Goal: Book appointment/travel/reservation

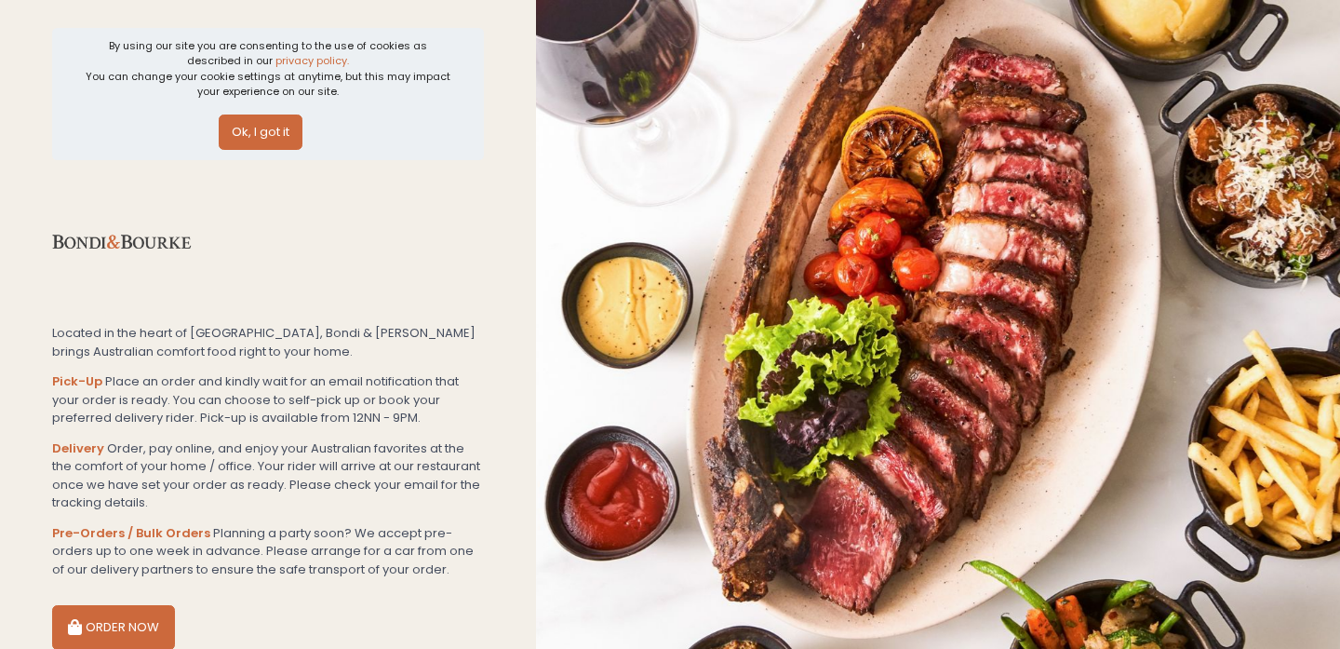
scroll to position [95, 0]
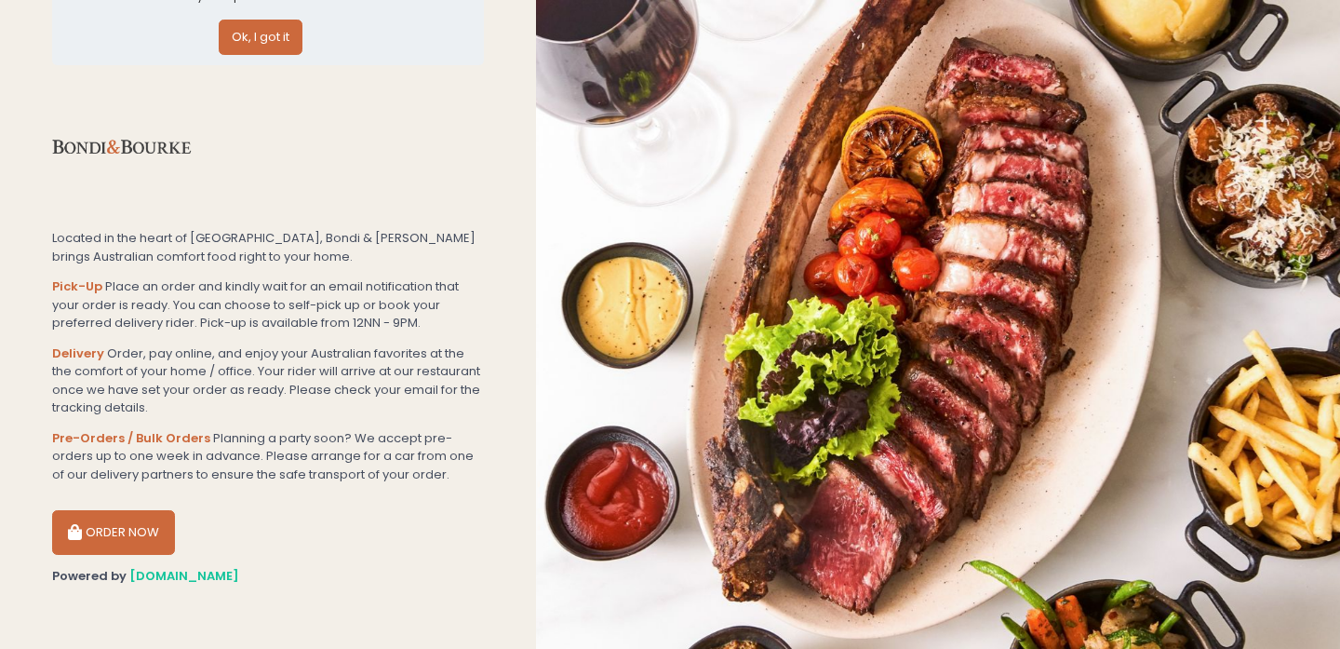
click at [148, 516] on button "ORDER NOW" at bounding box center [113, 532] width 123 height 45
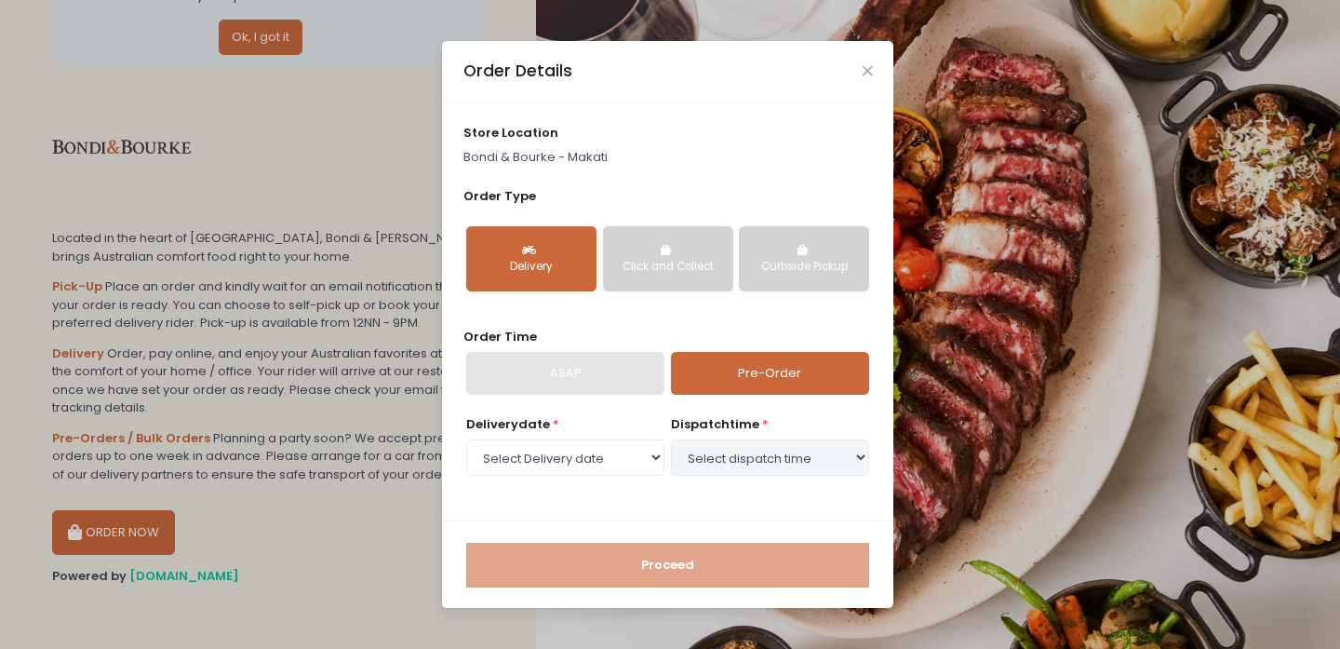
click at [769, 244] on button "Curbside Pickup" at bounding box center [804, 258] width 130 height 65
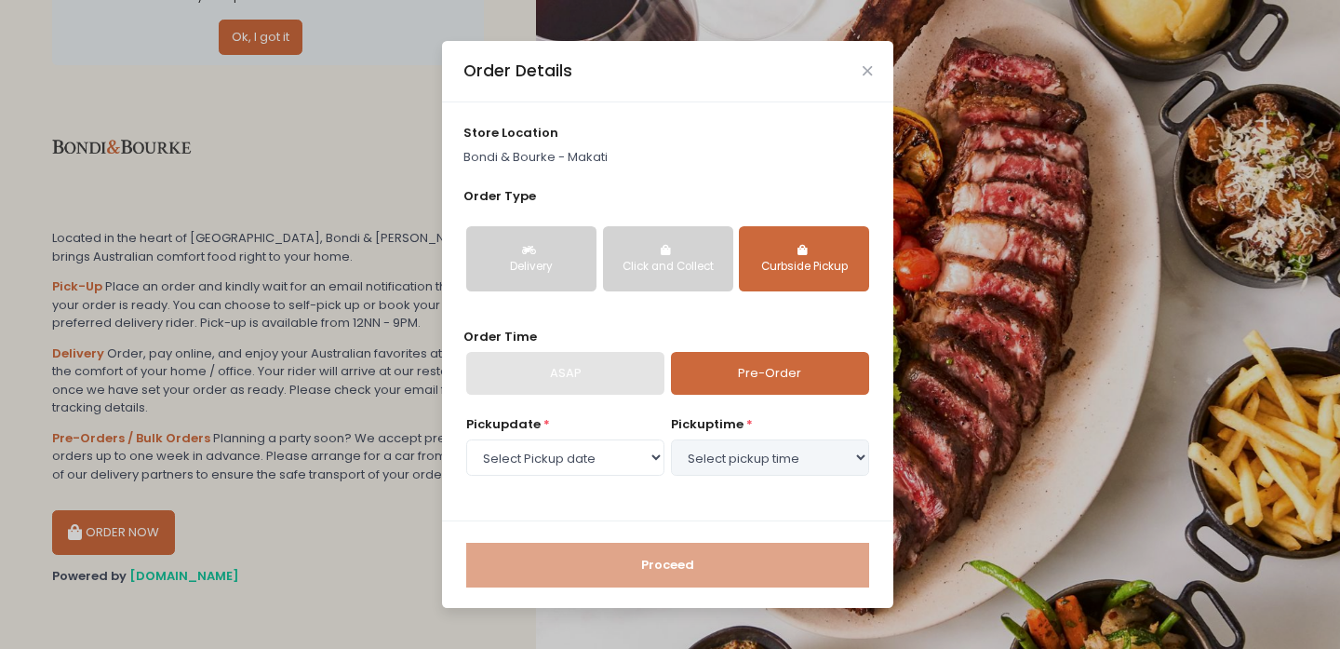
click at [585, 365] on div "ASAP" at bounding box center [565, 373] width 198 height 43
click at [603, 423] on div "Pickup date * Select Pickup date [DATE] [DATE] [DATE] [DATE] [DATE] [DATE] [DAT…" at bounding box center [565, 446] width 198 height 63
click at [603, 443] on select "Select Pickup date [DATE] [DATE] [DATE] [DATE] [DATE] [DATE] [DATE] [DATE] [DAT…" at bounding box center [565, 456] width 198 height 35
select select "[DATE]"
click at [466, 439] on select "Select Pickup date [DATE] [DATE] [DATE] [DATE] [DATE] [DATE] [DATE] [DATE] [DAT…" at bounding box center [565, 456] width 198 height 35
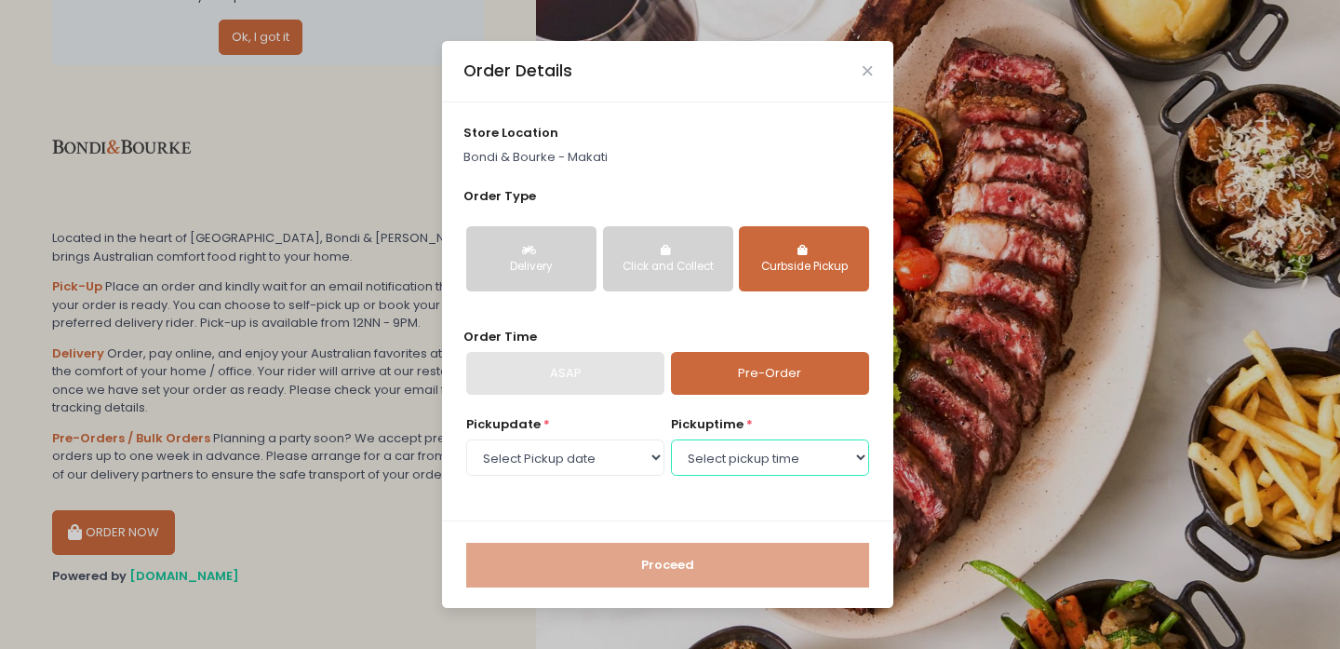
click at [696, 452] on select "Select pickup time 11:00 AM - 11:30 AM 11:30 AM - 12:00 PM 12:00 PM - 12:30 PM …" at bounding box center [770, 456] width 198 height 35
select select "11:00"
click at [671, 439] on select "Select pickup time 11:00 AM - 11:30 AM 11:30 AM - 12:00 PM 12:00 PM - 12:30 PM …" at bounding box center [770, 456] width 198 height 35
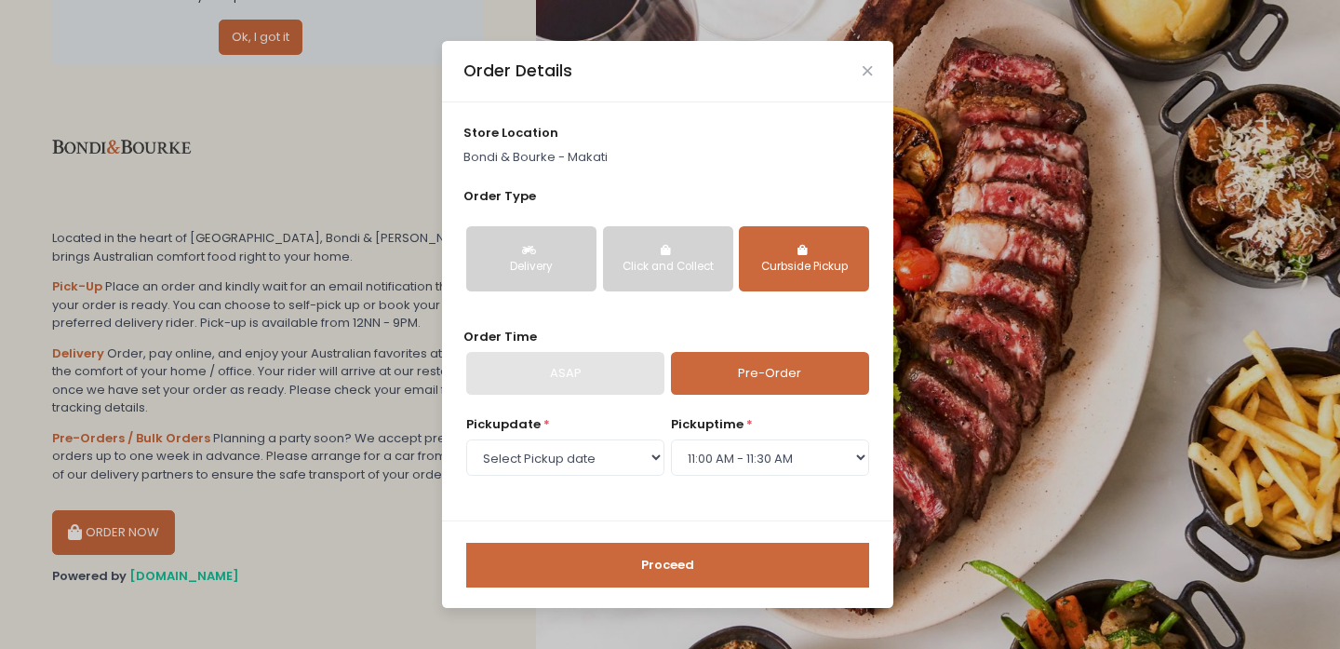
click at [644, 562] on button "Proceed" at bounding box center [667, 565] width 403 height 45
